Goal: Task Accomplishment & Management: Manage account settings

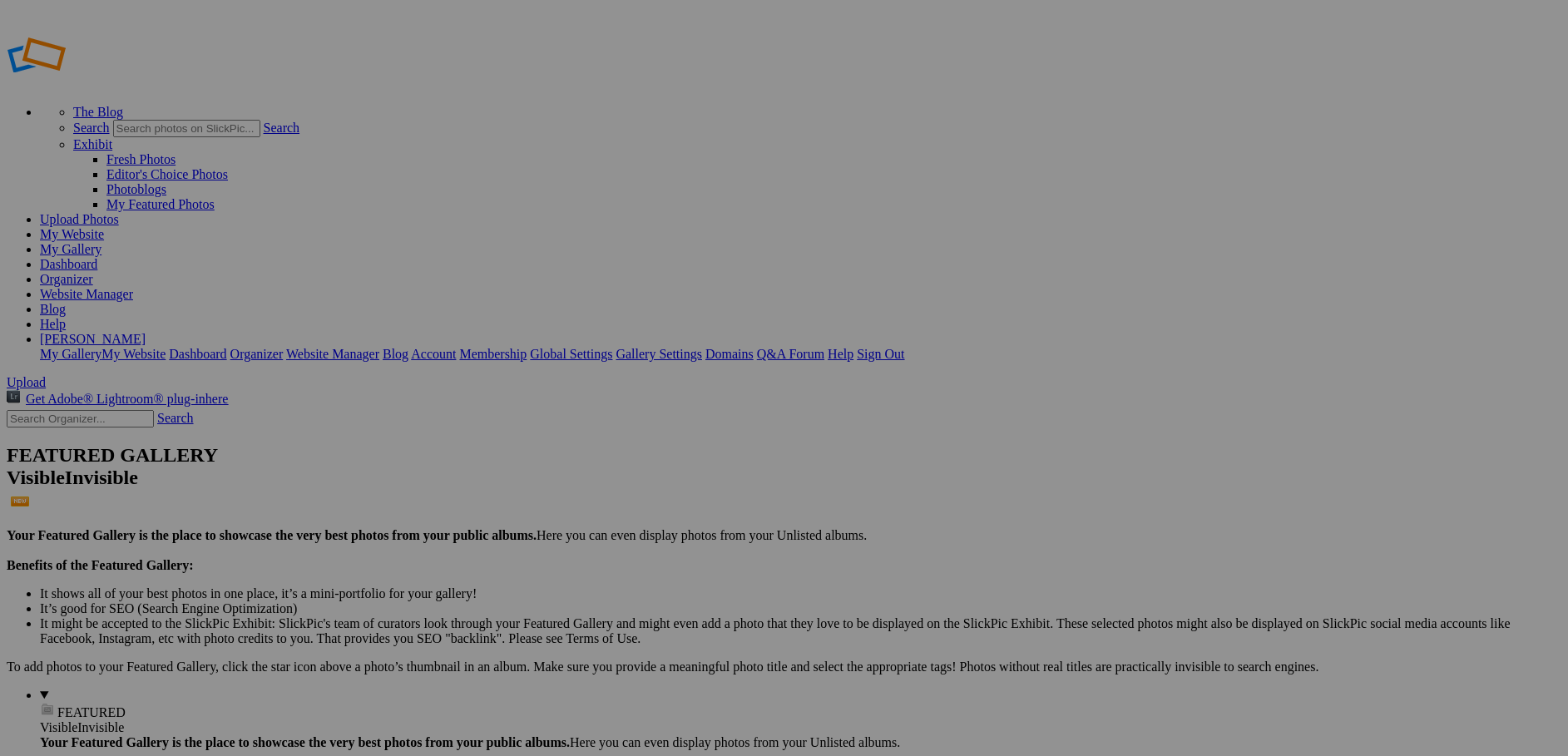
type input "Commercial"
drag, startPoint x: 623, startPoint y: 247, endPoint x: 418, endPoint y: 214, distance: 207.6
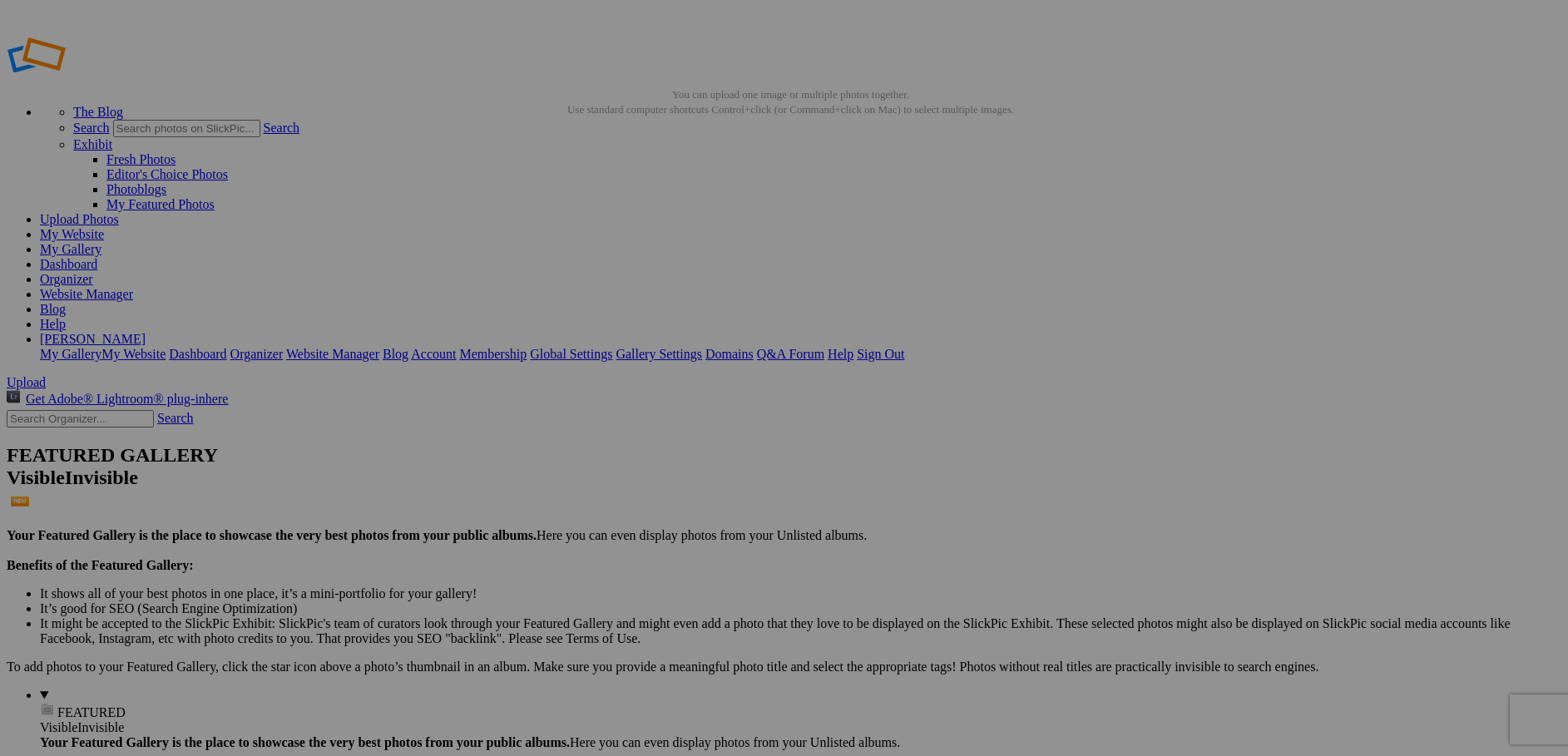
type input "Artistic"
